Goal: Obtain resource: Obtain resource

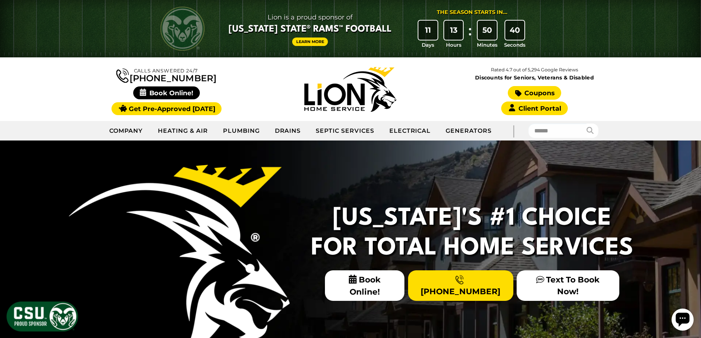
click at [533, 94] on link "Coupons" at bounding box center [534, 93] width 53 height 14
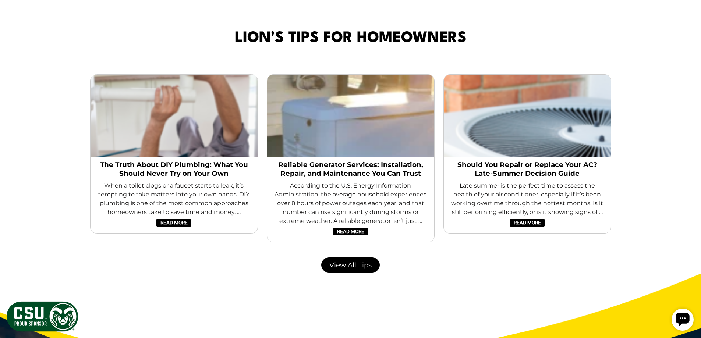
scroll to position [1546, 0]
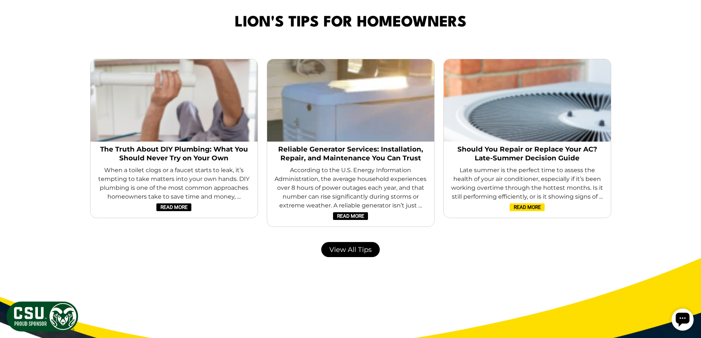
click at [521, 207] on link "Read More" at bounding box center [527, 208] width 35 height 8
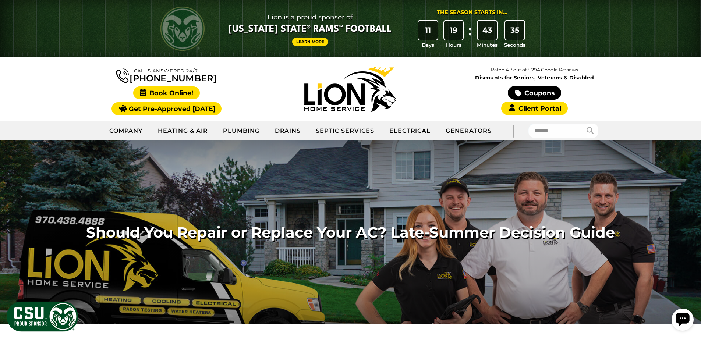
click at [174, 91] on span "Book Online!" at bounding box center [166, 93] width 67 height 13
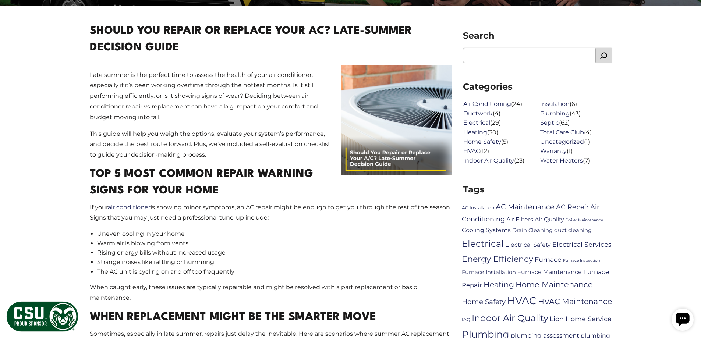
scroll to position [110, 0]
